Goal: Task Accomplishment & Management: Use online tool/utility

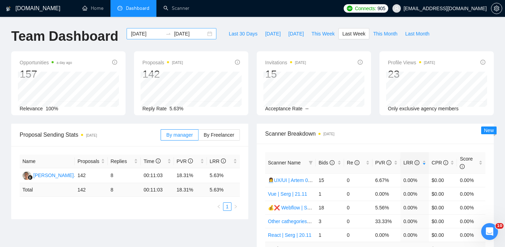
click at [204, 35] on div "2025-09-15 2025-09-21" at bounding box center [172, 33] width 90 height 11
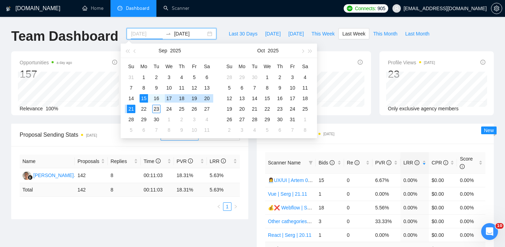
type input "2025-09-23"
click at [158, 108] on div "23" at bounding box center [156, 109] width 8 height 8
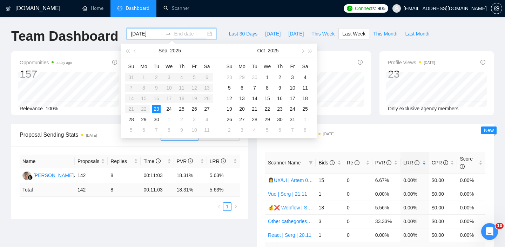
click at [144, 97] on table "Su Mo Tu We Th Fr Sa 31 1 2 3 4 5 6 7 8 9 10 11 12 13 14 15 16 17 18 19 20 21 2…" at bounding box center [169, 98] width 88 height 74
click at [145, 98] on table "Su Mo Tu We Th Fr Sa 31 1 2 3 4 5 6 7 8 9 10 11 12 13 14 15 16 17 18 19 20 21 2…" at bounding box center [169, 98] width 88 height 74
click at [167, 110] on div "24" at bounding box center [169, 109] width 8 height 8
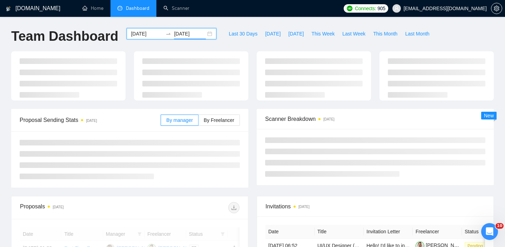
click at [186, 33] on input "2025-09-24" at bounding box center [190, 34] width 32 height 8
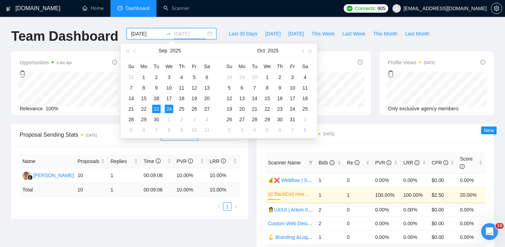
type input "2025-09-16"
click at [157, 98] on div "16" at bounding box center [156, 98] width 8 height 8
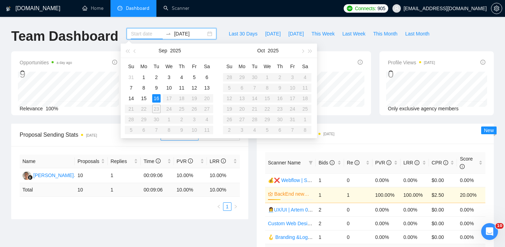
click at [171, 110] on table "Su Mo Tu We Th Fr Sa 31 1 2 3 4 5 6 7 8 9 10 11 12 13 14 15 16 17 18 19 20 21 2…" at bounding box center [169, 98] width 88 height 74
type input "2025-09-23"
type input "2025-09-24"
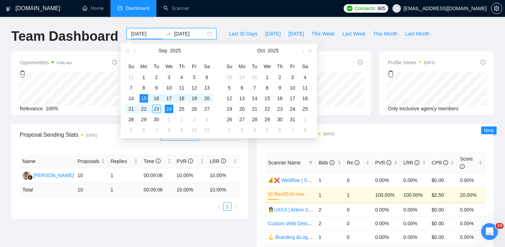
click at [197, 35] on input "2025-09-24" at bounding box center [190, 34] width 32 height 8
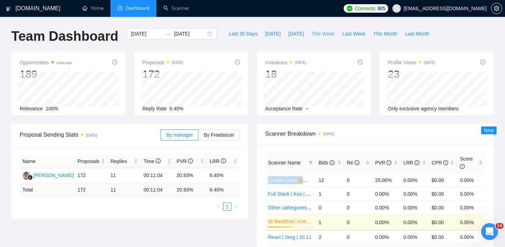
click at [326, 32] on span "This Week" at bounding box center [323, 34] width 23 height 8
type input "2025-09-22"
type input "2025-09-28"
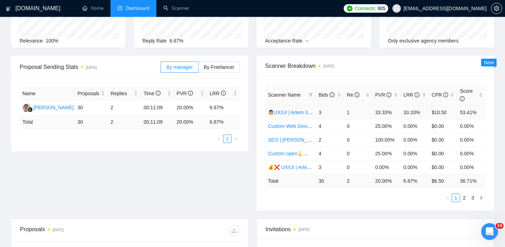
scroll to position [69, 0]
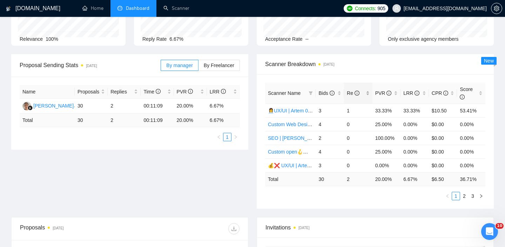
click at [369, 95] on div "Re" at bounding box center [358, 93] width 23 height 8
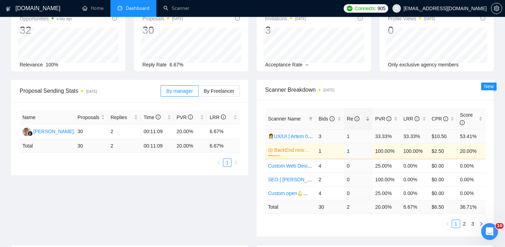
scroll to position [0, 0]
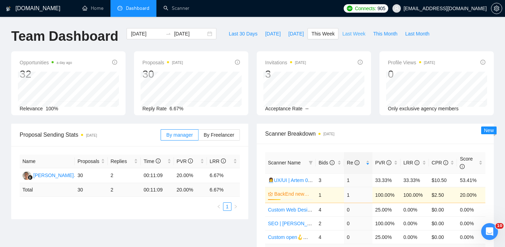
click at [346, 37] on span "Last Week" at bounding box center [354, 34] width 23 height 8
type input "2025-09-15"
type input "2025-09-21"
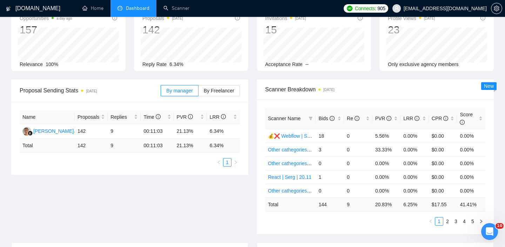
scroll to position [8, 0]
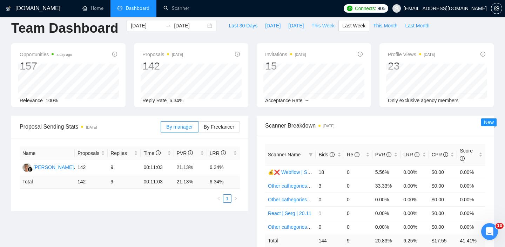
click at [326, 27] on span "This Week" at bounding box center [323, 26] width 23 height 8
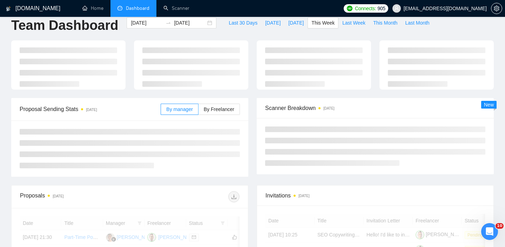
type input "2025-09-22"
type input "2025-09-28"
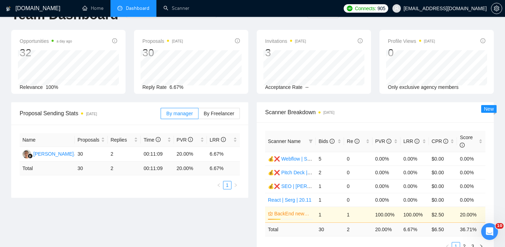
scroll to position [22, 0]
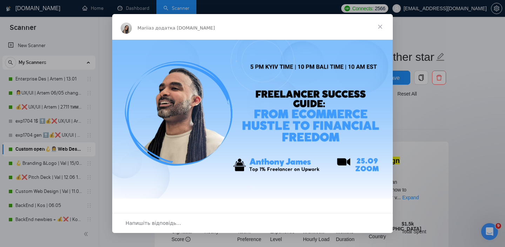
click at [381, 25] on span "Закрити" at bounding box center [380, 26] width 25 height 25
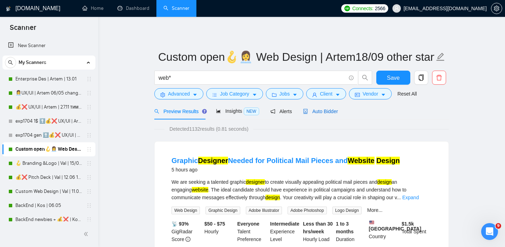
click at [319, 112] on span "Auto Bidder" at bounding box center [320, 111] width 35 height 6
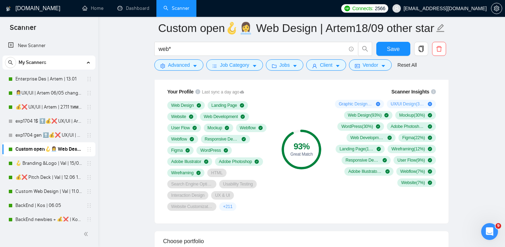
scroll to position [594, 0]
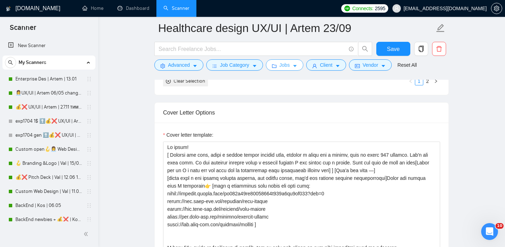
scroll to position [370, 0]
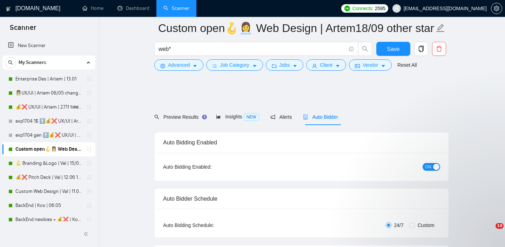
scroll to position [735, 0]
